Goal: Task Accomplishment & Management: Use online tool/utility

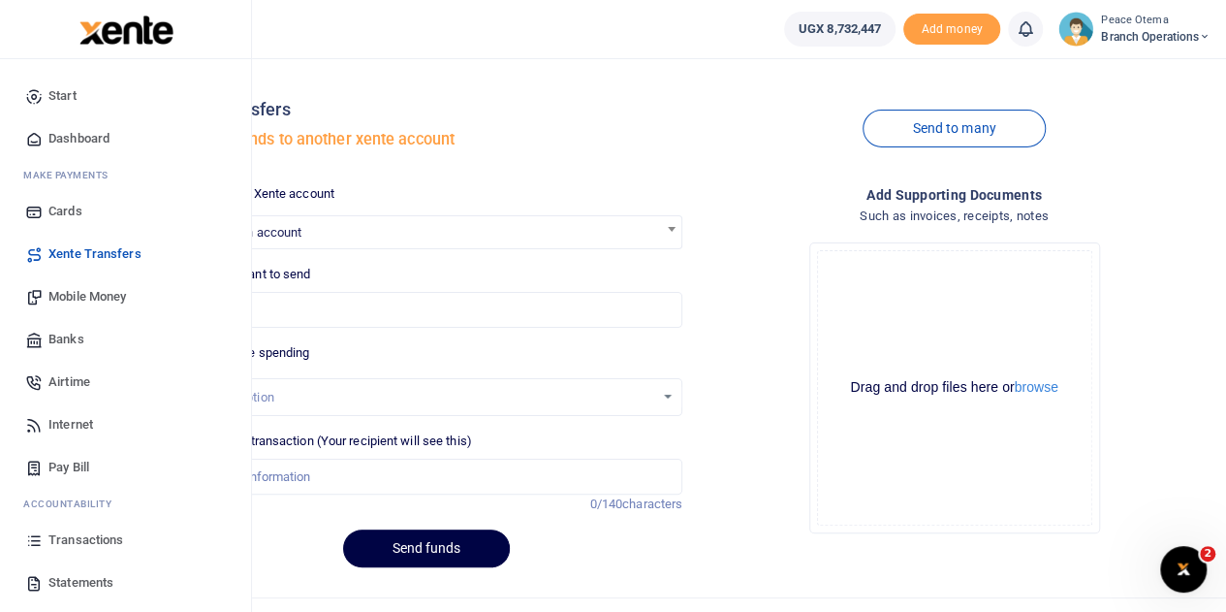
click at [59, 540] on span "Transactions" at bounding box center [85, 539] width 75 height 19
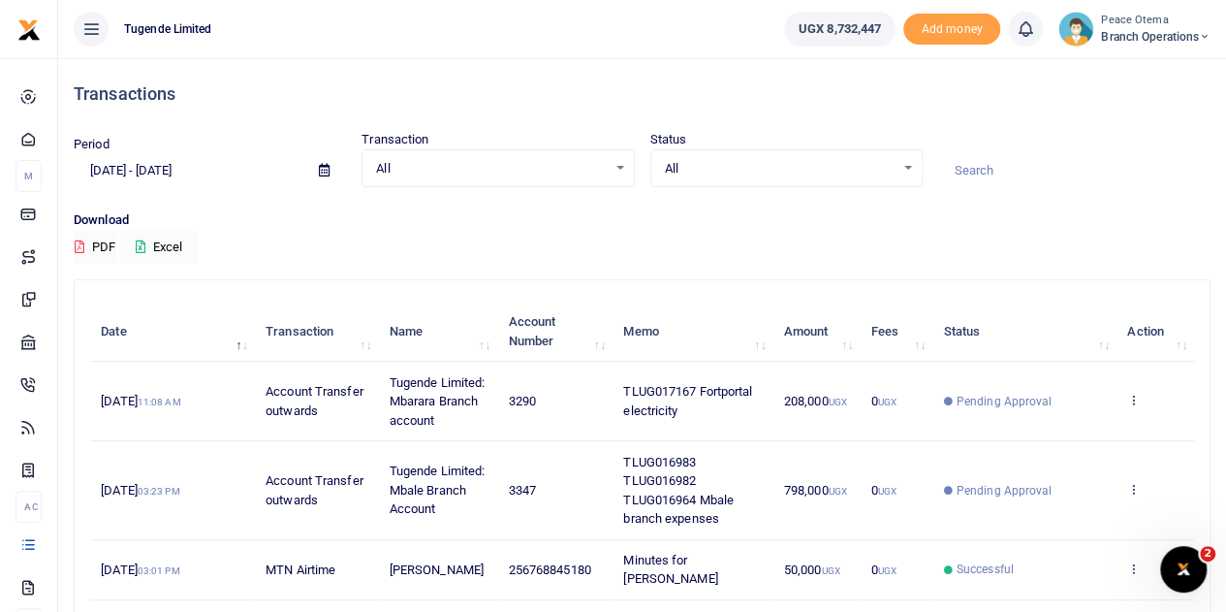
click at [689, 402] on td "TLUG017167 Fortportal electricity" at bounding box center [693, 401] width 160 height 79
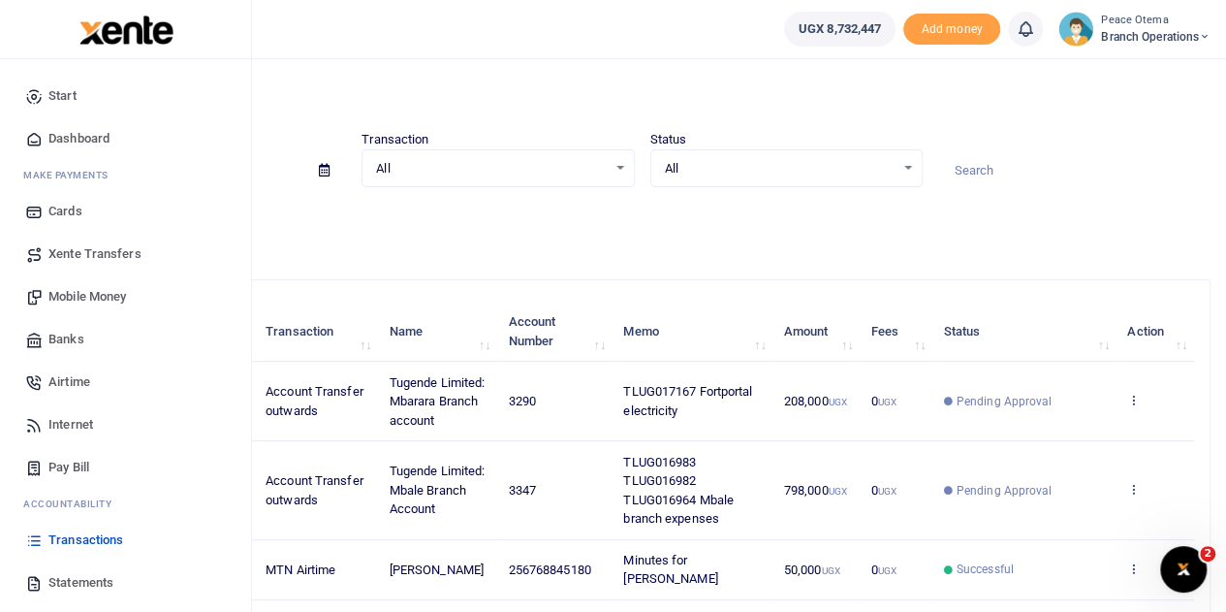
click at [79, 253] on span "Xente Transfers" at bounding box center [94, 253] width 93 height 19
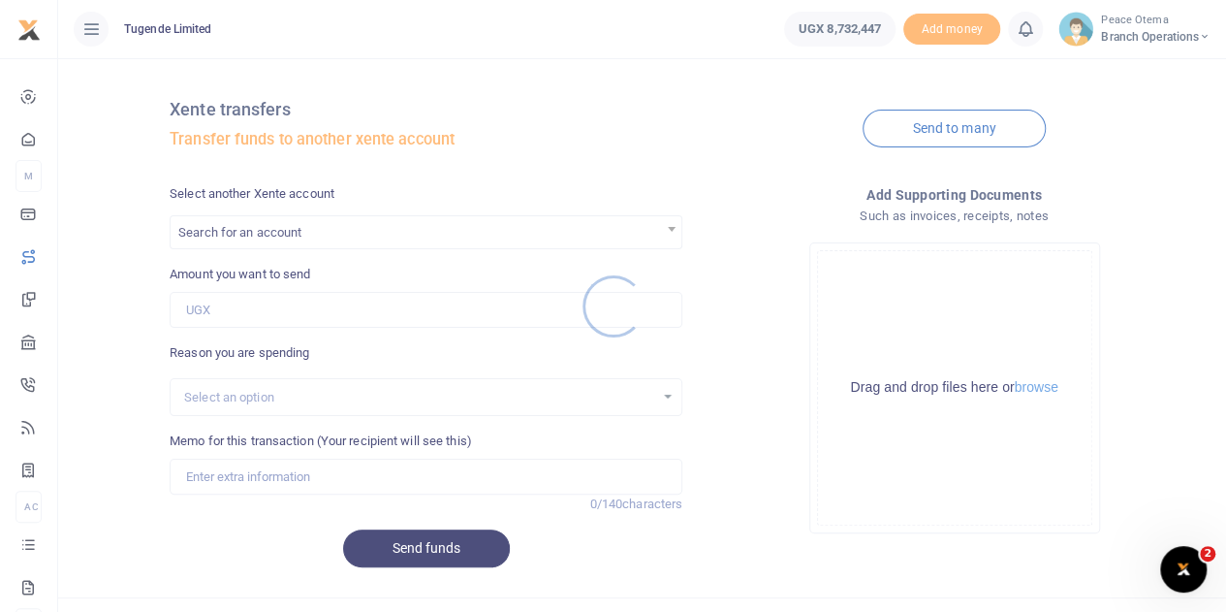
click at [250, 239] on div at bounding box center [613, 306] width 1226 height 612
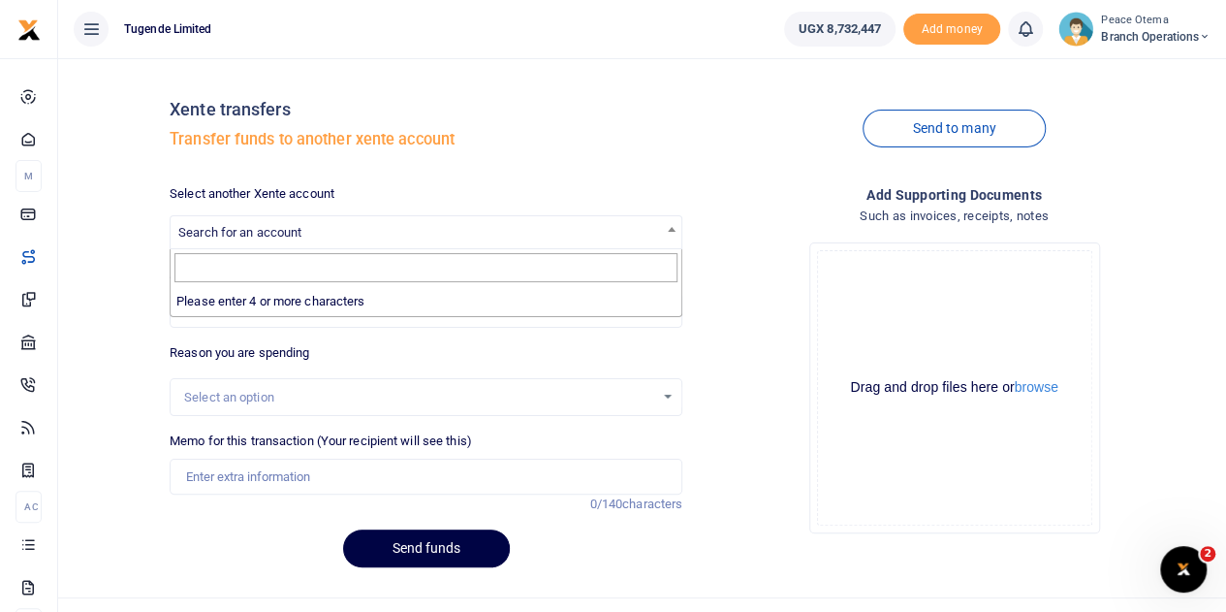
click at [250, 239] on span "Search for an account" at bounding box center [239, 232] width 123 height 15
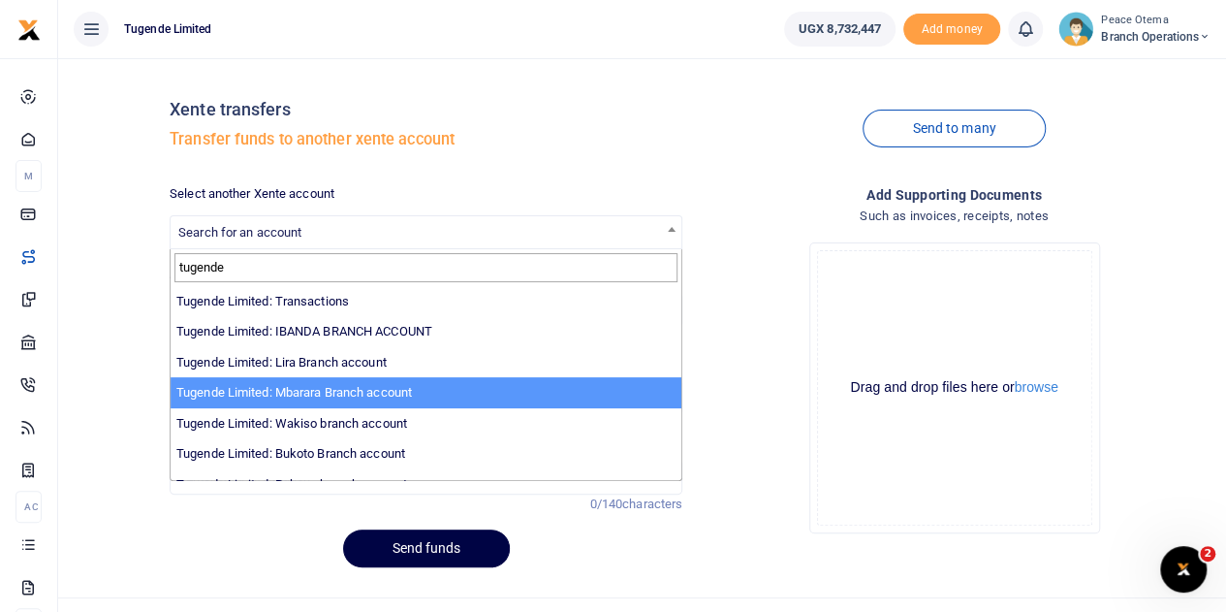
type input "tugende"
select select "3290"
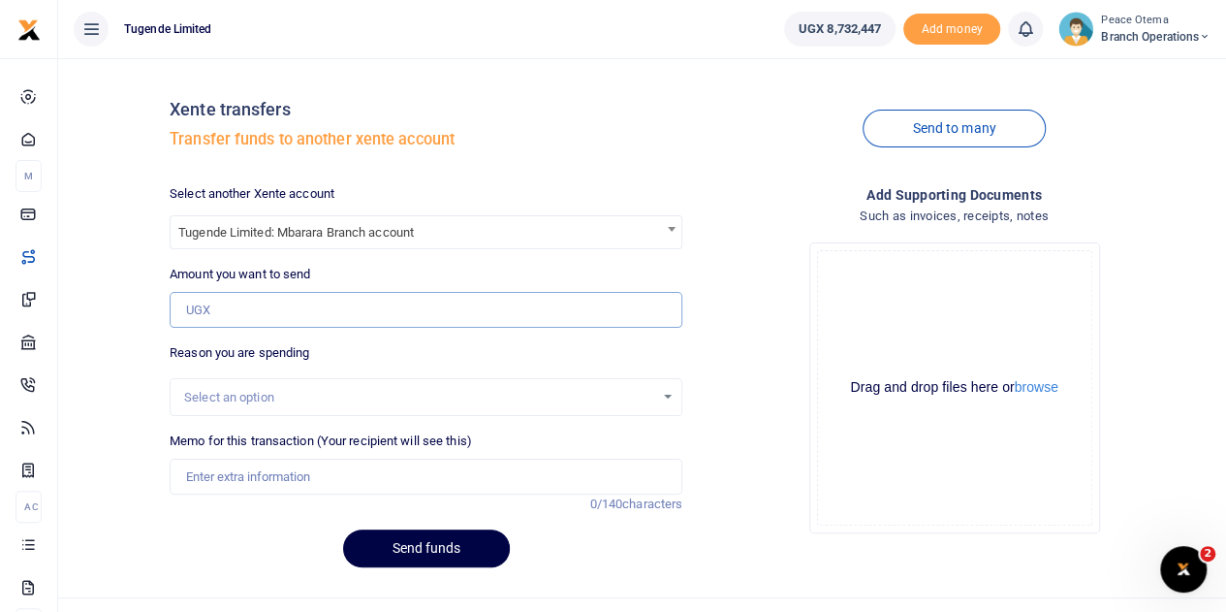
click at [215, 309] on input "Amount you want to send" at bounding box center [426, 310] width 513 height 37
type input "208,000"
click at [248, 468] on input "Memo for this transaction (Your recipient will see this)" at bounding box center [426, 477] width 513 height 37
click at [200, 484] on input "Memo for this transaction (Your recipient will see this)" at bounding box center [426, 477] width 513 height 37
paste input "TLUG-017167"
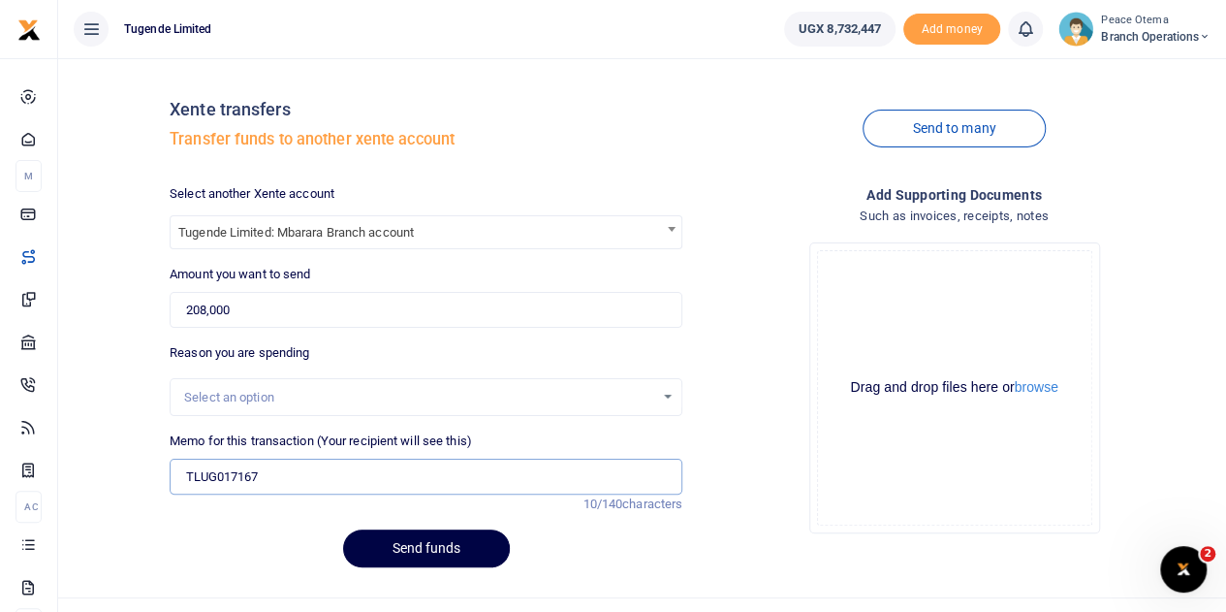
click at [270, 472] on input "TLUG017167" at bounding box center [426, 477] width 513 height 37
drag, startPoint x: 321, startPoint y: 477, endPoint x: 266, endPoint y: 469, distance: 55.8
click at [266, 469] on input "TLUG017167 Fortportal electricity" at bounding box center [426, 477] width 513 height 37
type input "TLUG017167 Mbarara electricity"
click at [375, 548] on button "Send funds" at bounding box center [426, 548] width 167 height 38
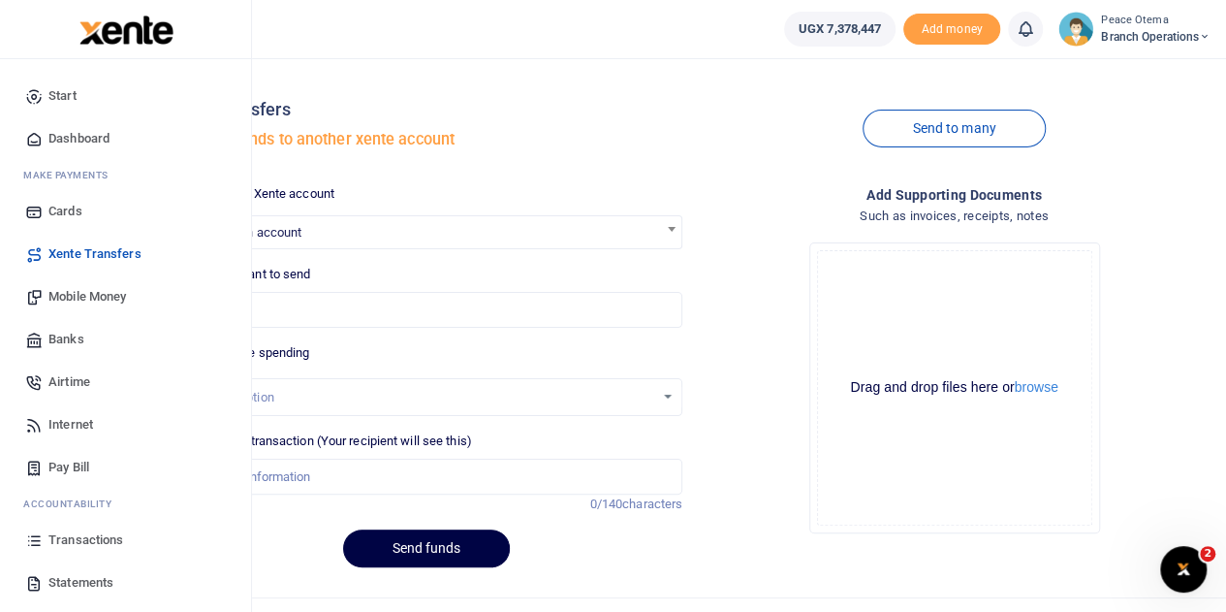
click at [73, 539] on span "Transactions" at bounding box center [85, 539] width 75 height 19
